Goal: Information Seeking & Learning: Learn about a topic

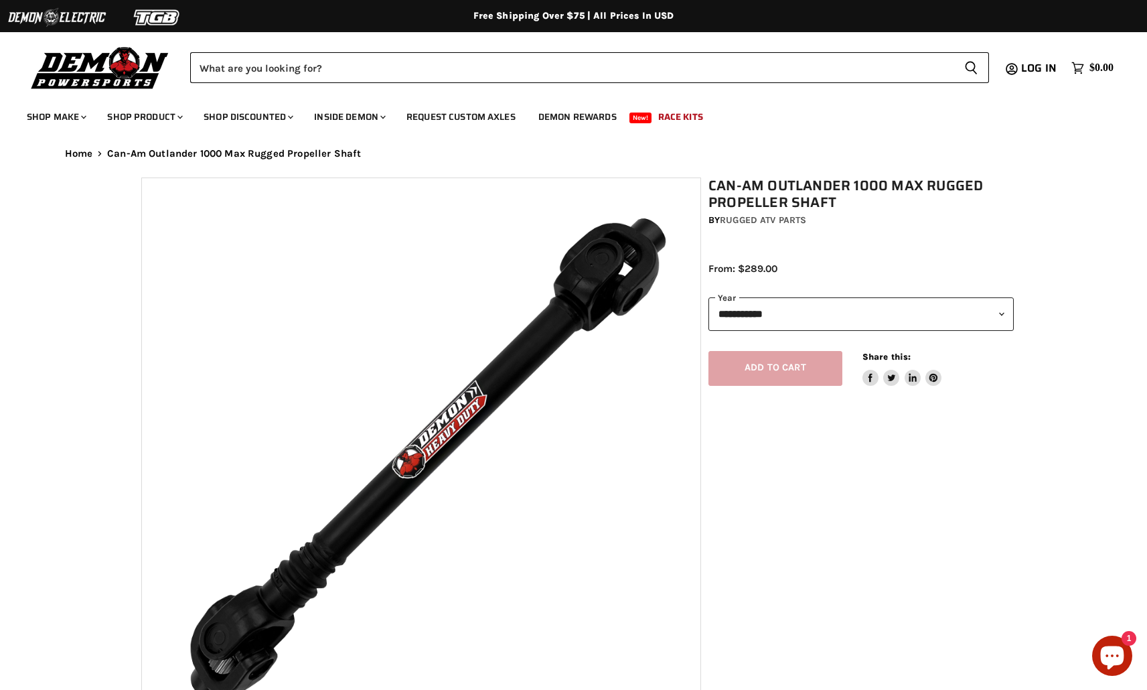
select select "******"
